Goal: Find specific page/section: Find specific page/section

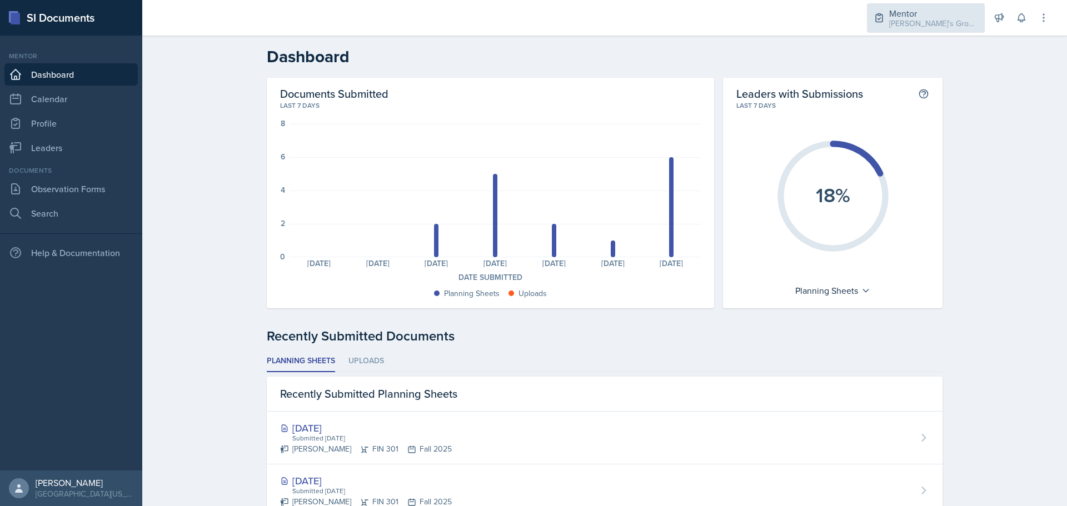
click at [943, 18] on div "[PERSON_NAME]'s Groups / Fall 2025" at bounding box center [933, 24] width 89 height 12
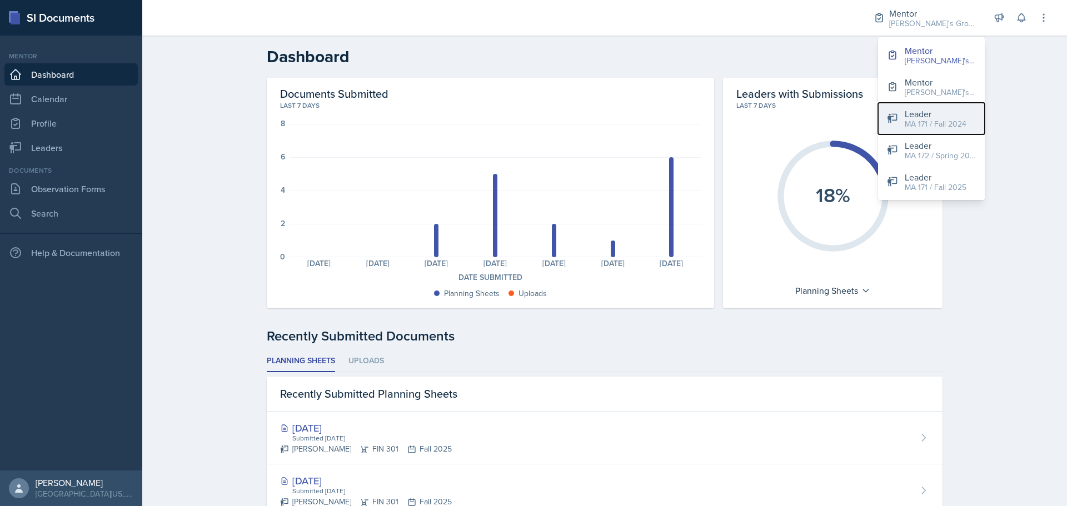
click at [946, 129] on div "MA 171 / Fall 2024" at bounding box center [936, 124] width 62 height 12
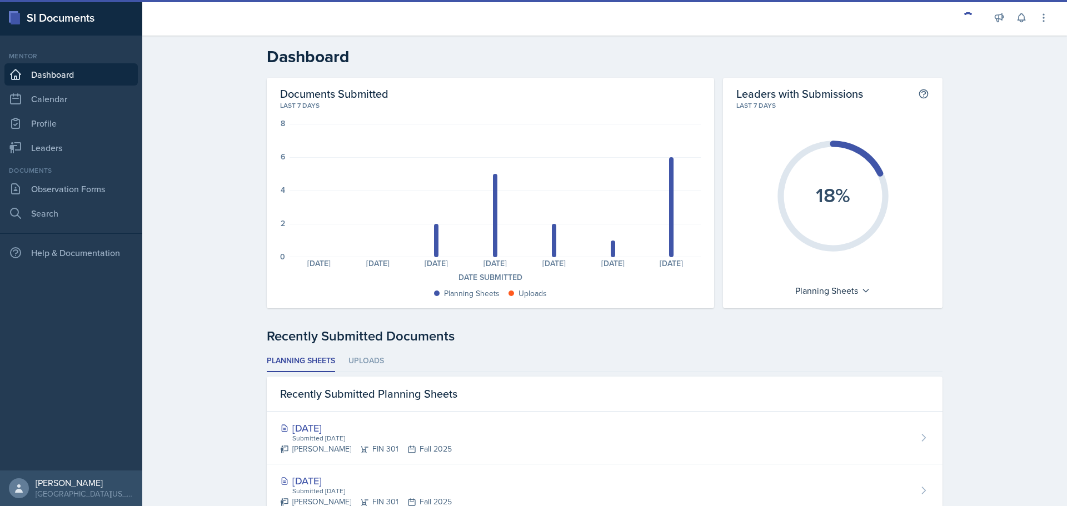
click at [969, 22] on div at bounding box center [968, 17] width 11 height 11
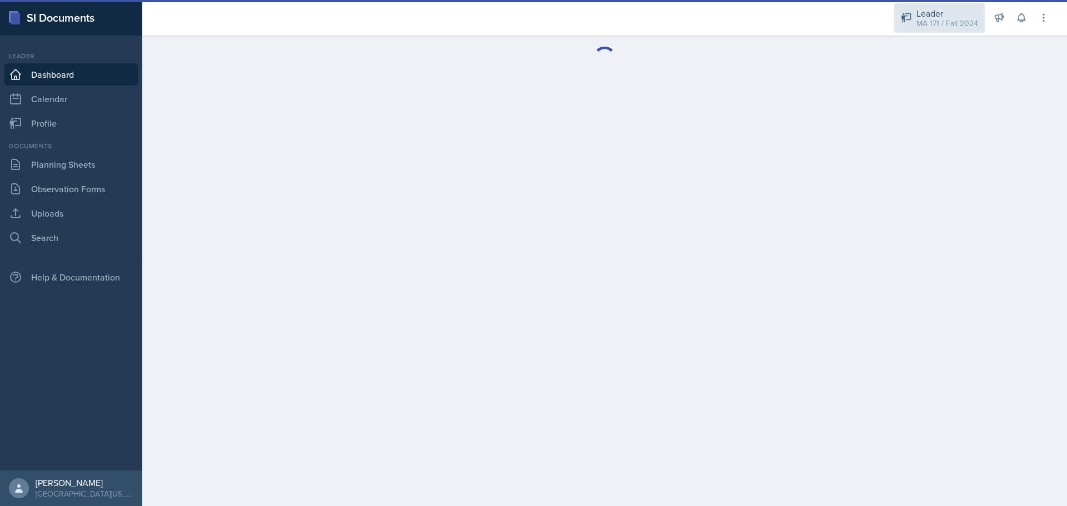
click at [969, 19] on div "MA 171 / Fall 2024" at bounding box center [947, 24] width 62 height 12
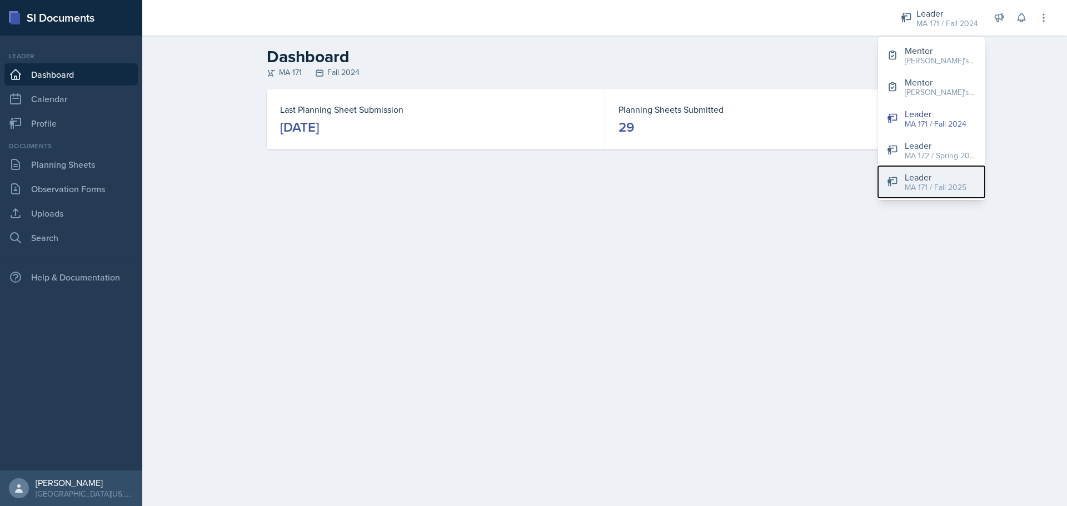
click at [956, 176] on div "Leader" at bounding box center [936, 177] width 62 height 13
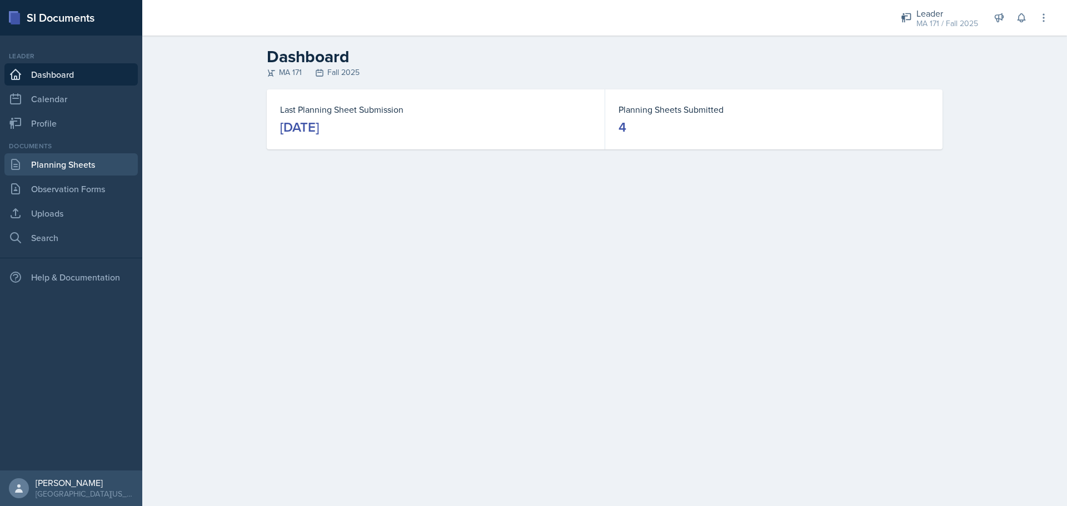
click at [72, 158] on link "Planning Sheets" at bounding box center [70, 164] width 133 height 22
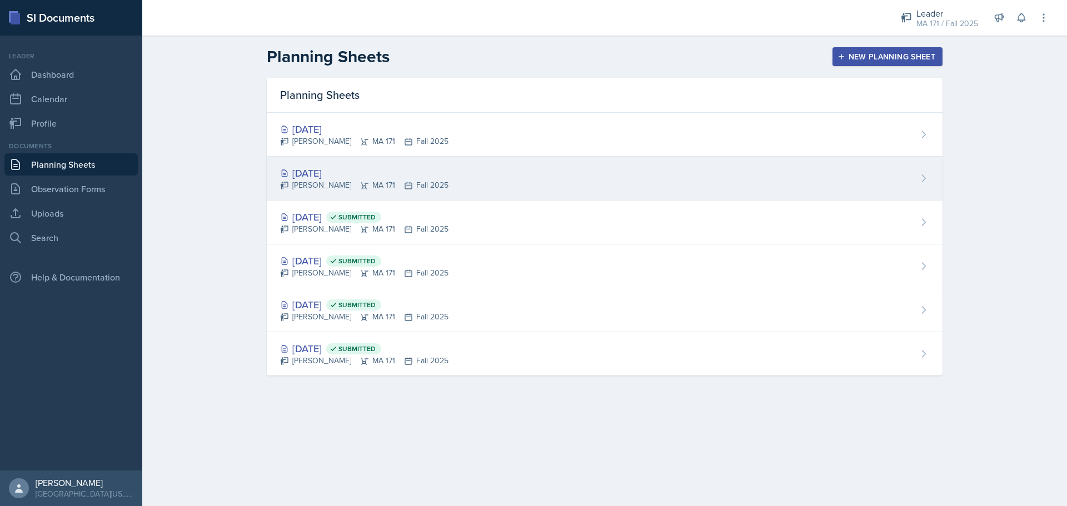
click at [360, 183] on icon at bounding box center [364, 185] width 9 height 9
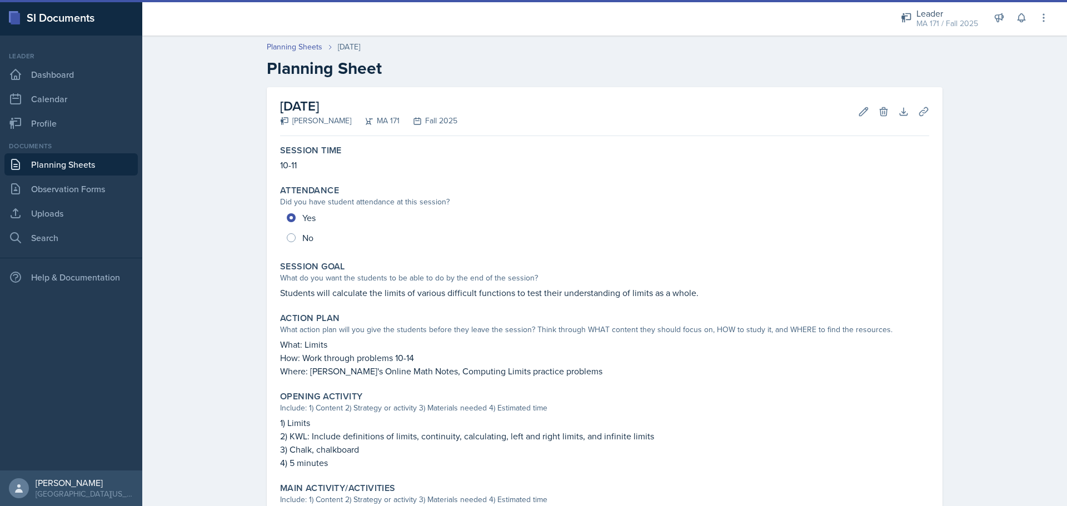
click at [84, 162] on link "Planning Sheets" at bounding box center [70, 164] width 133 height 22
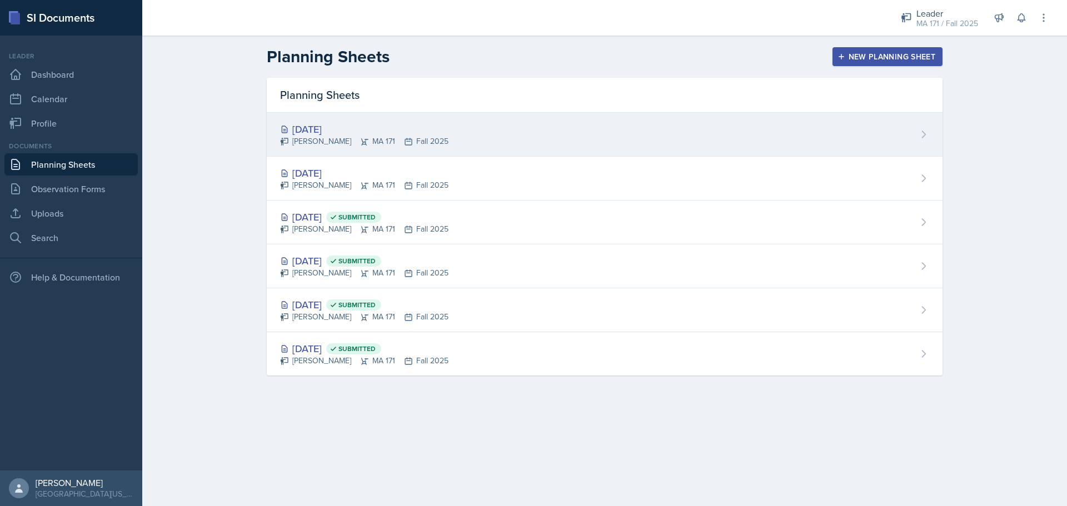
click at [335, 139] on div "[PERSON_NAME] MA 171 Fall 2025" at bounding box center [364, 142] width 168 height 12
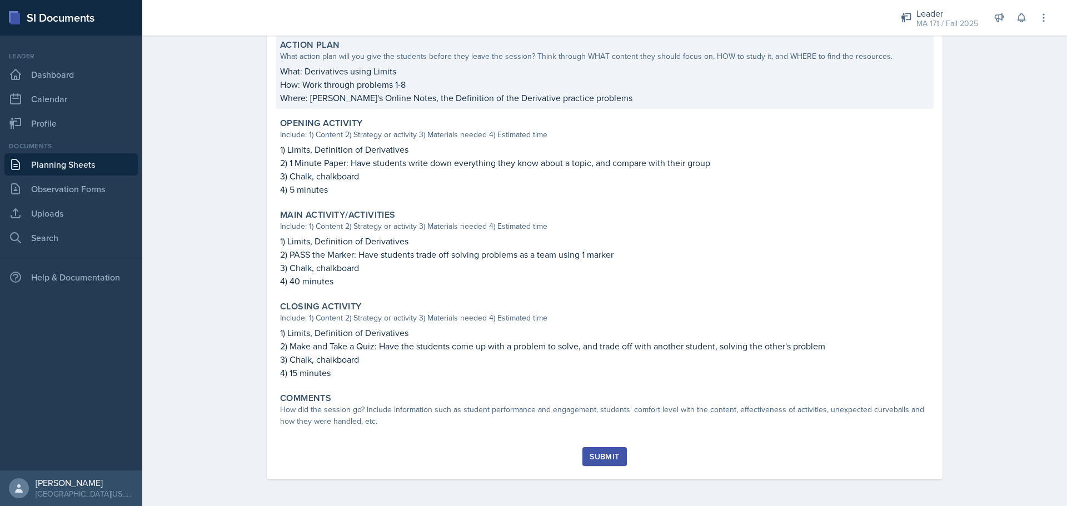
scroll to position [218, 0]
